Goal: Browse casually: Explore the website without a specific task or goal

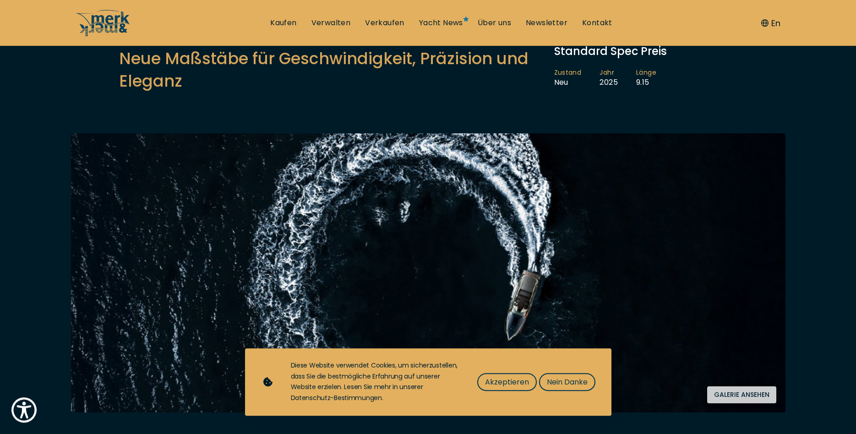
scroll to position [140, 0]
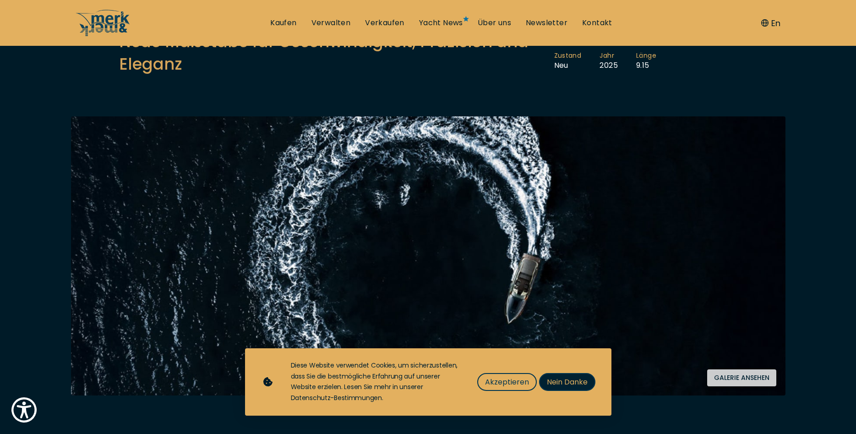
click at [551, 388] on button "Nein Danke" at bounding box center [567, 382] width 56 height 18
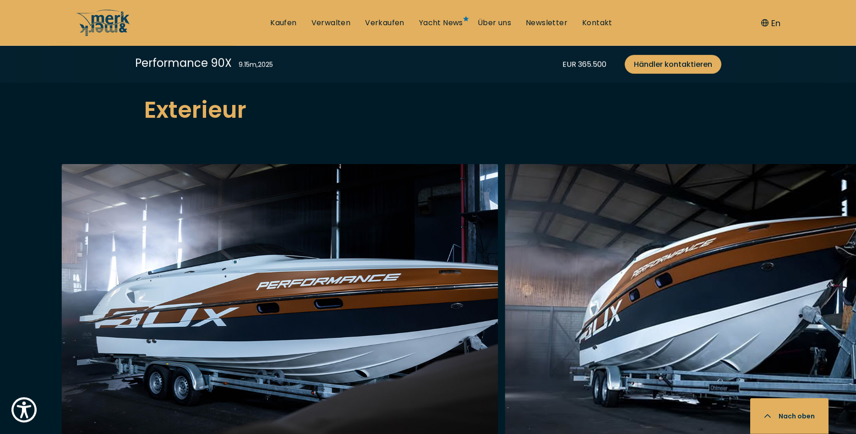
scroll to position [1027, 0]
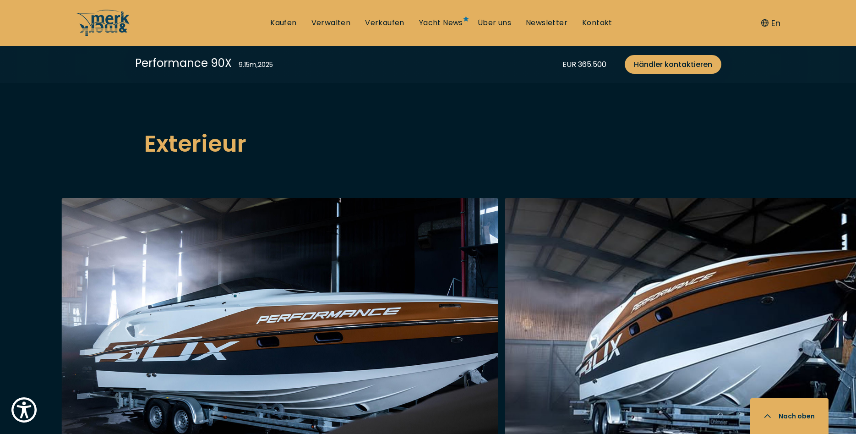
click at [288, 241] on img "button" at bounding box center [280, 344] width 436 height 293
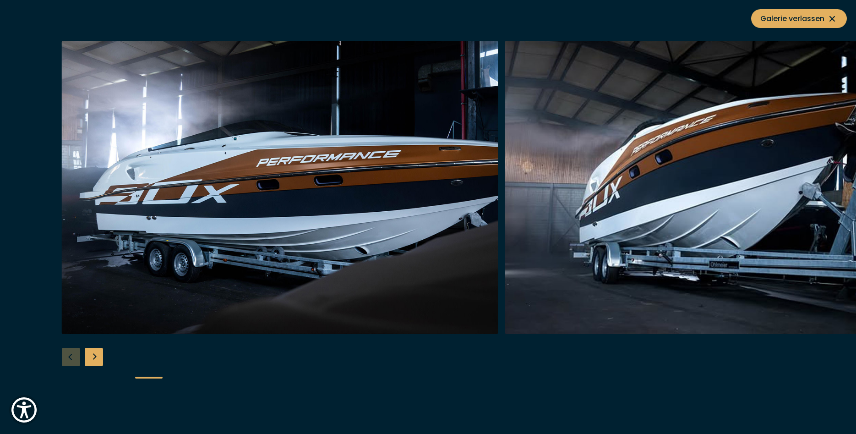
click at [789, 177] on img "button" at bounding box center [723, 187] width 436 height 293
click at [437, 190] on img "button" at bounding box center [280, 187] width 436 height 293
click at [93, 353] on div "Next slide" at bounding box center [94, 357] width 18 height 18
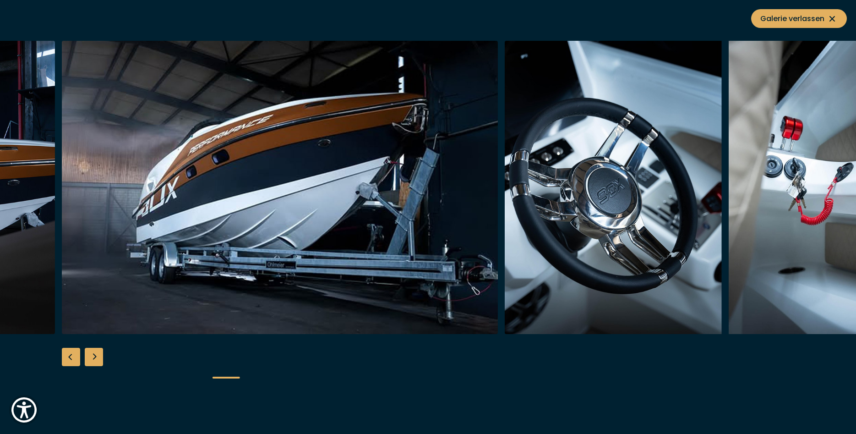
click at [93, 353] on div "Next slide" at bounding box center [94, 357] width 18 height 18
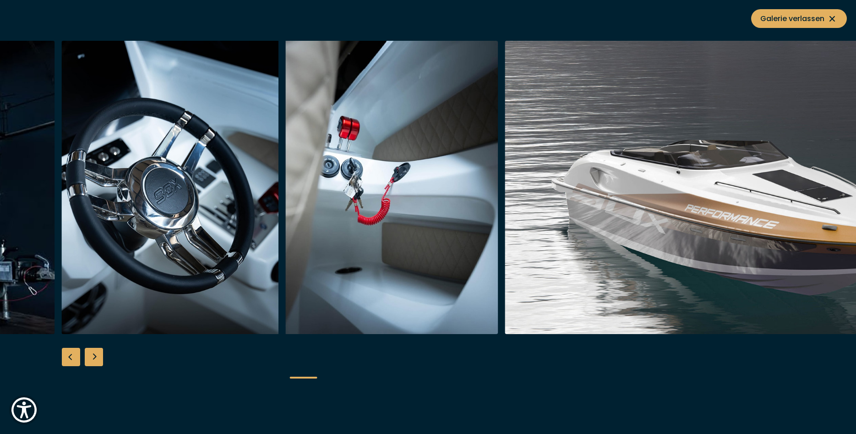
click at [93, 353] on div "Next slide" at bounding box center [94, 357] width 18 height 18
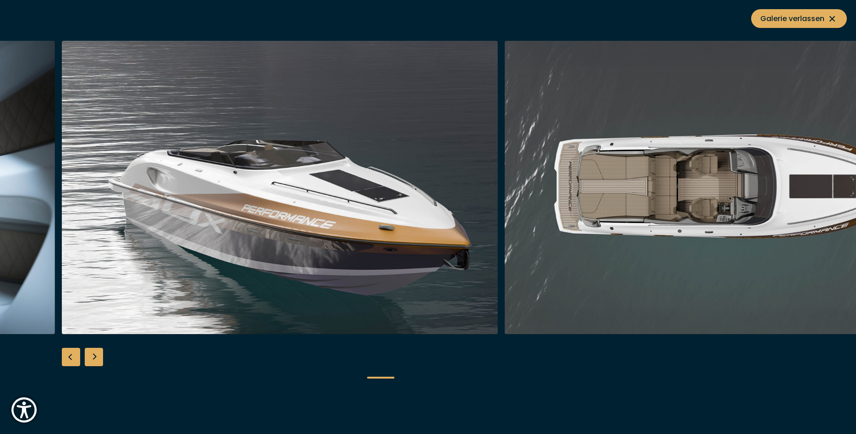
click at [93, 353] on div "Next slide" at bounding box center [94, 357] width 18 height 18
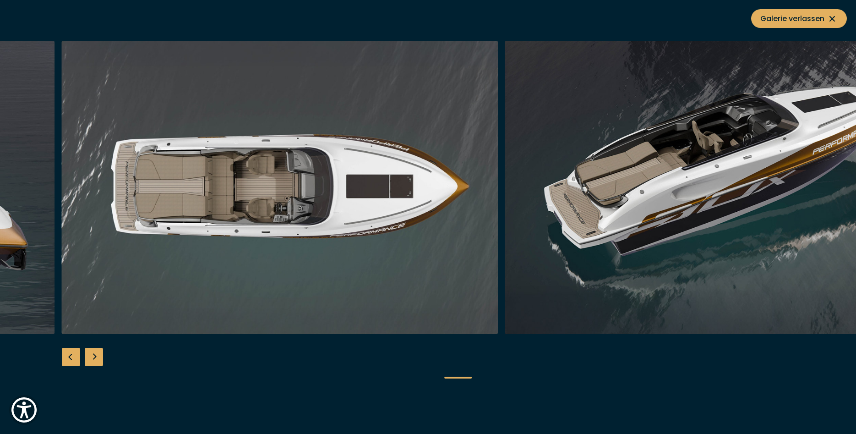
click at [93, 353] on div "Next slide" at bounding box center [94, 357] width 18 height 18
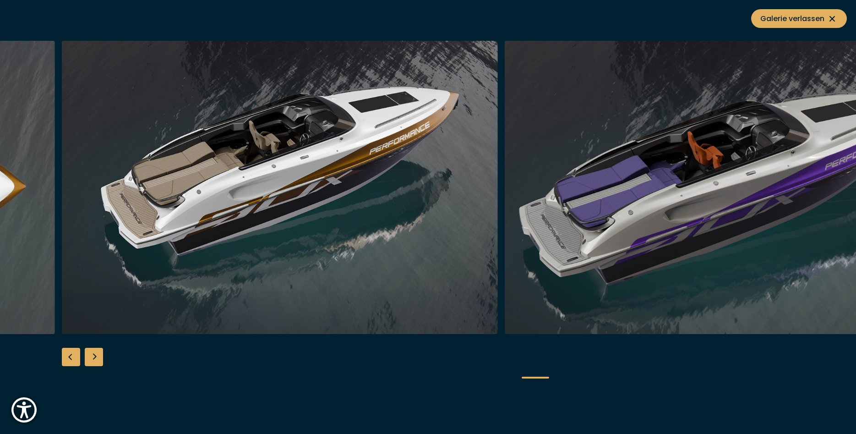
click at [93, 353] on div "Next slide" at bounding box center [94, 357] width 18 height 18
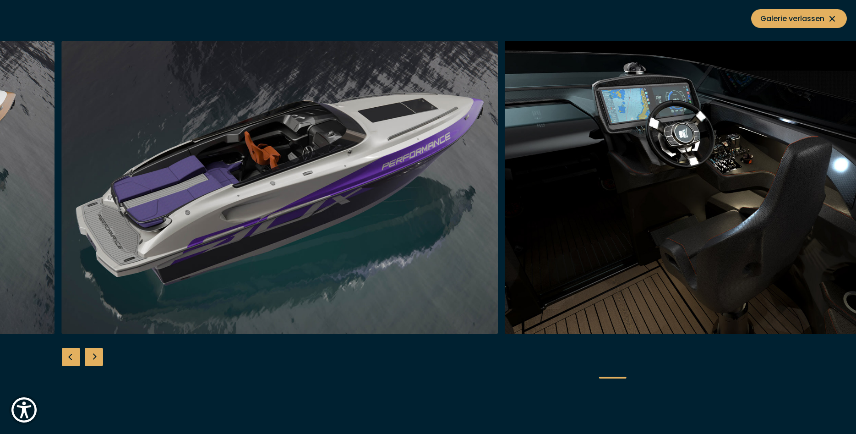
click at [93, 353] on div "Next slide" at bounding box center [94, 357] width 18 height 18
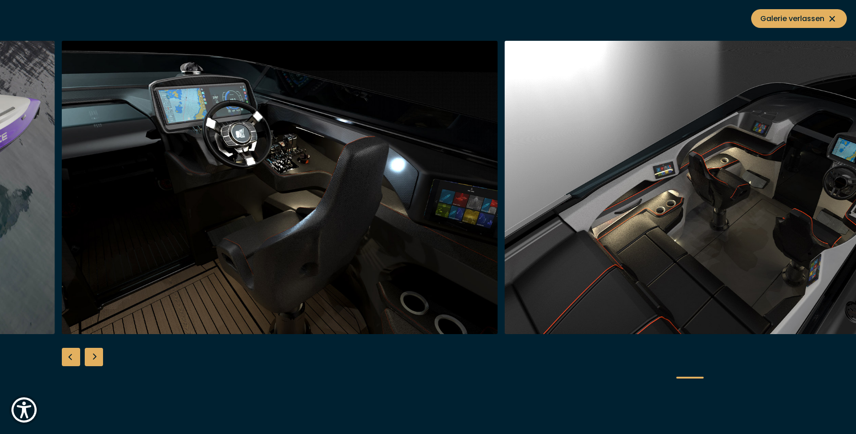
click at [93, 353] on div "Next slide" at bounding box center [94, 357] width 18 height 18
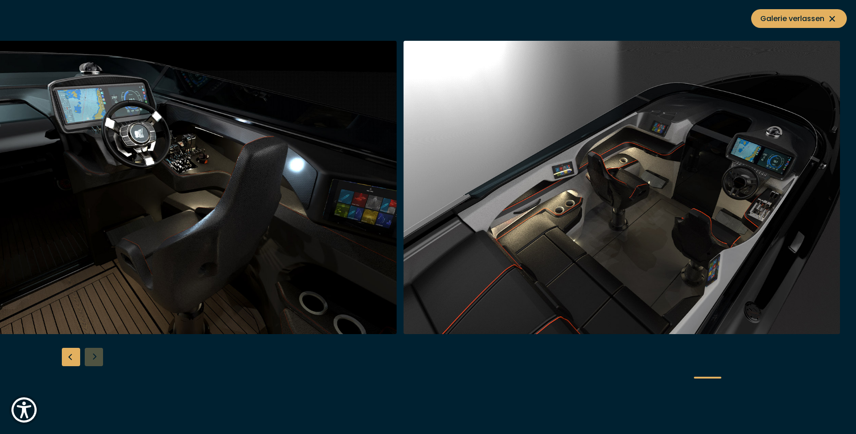
click at [93, 353] on div at bounding box center [428, 217] width 856 height 353
click at [98, 354] on div at bounding box center [428, 217] width 856 height 353
click at [812, 12] on button "Galerie verlassen" at bounding box center [799, 18] width 96 height 19
